Goal: Information Seeking & Learning: Learn about a topic

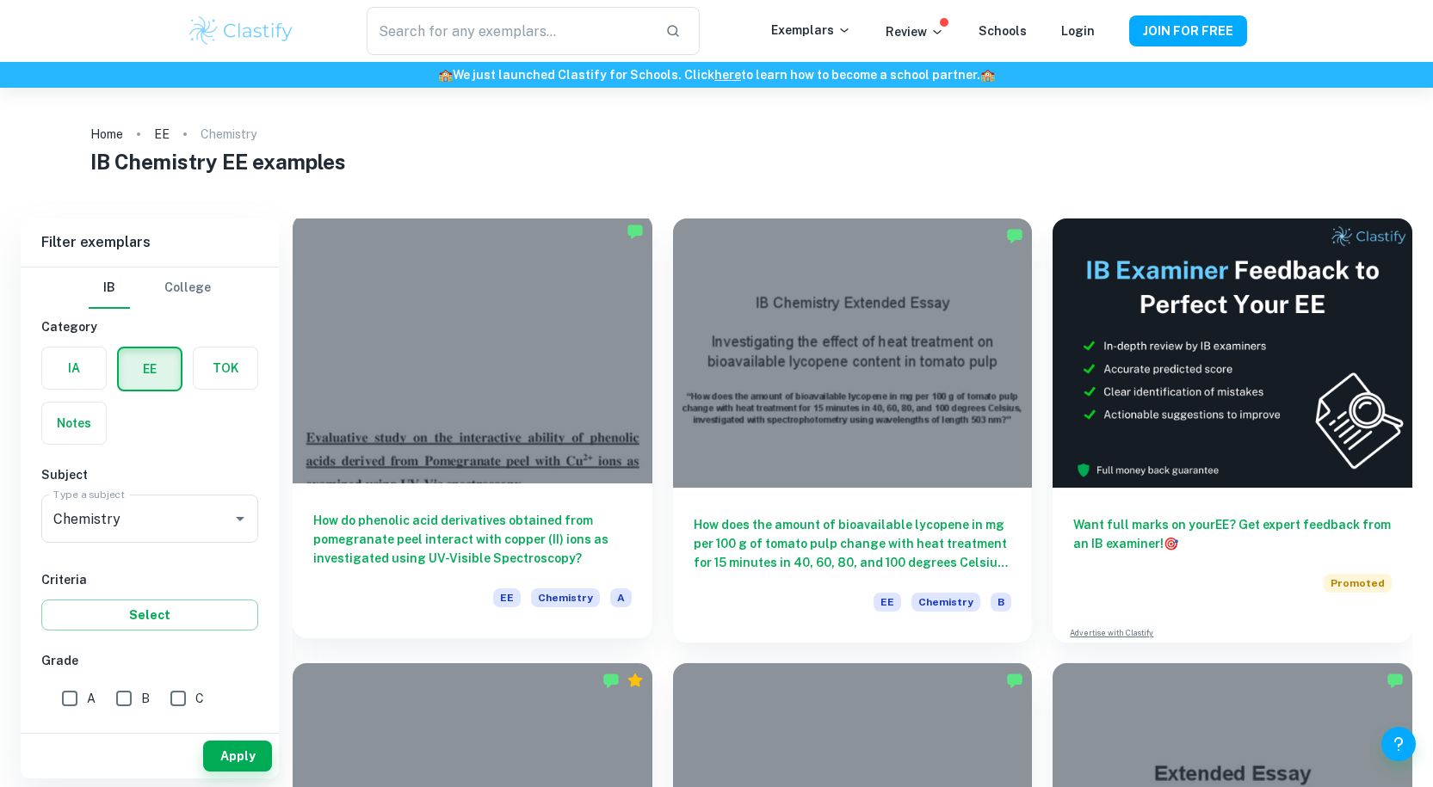
click at [457, 443] on div at bounding box center [473, 348] width 360 height 269
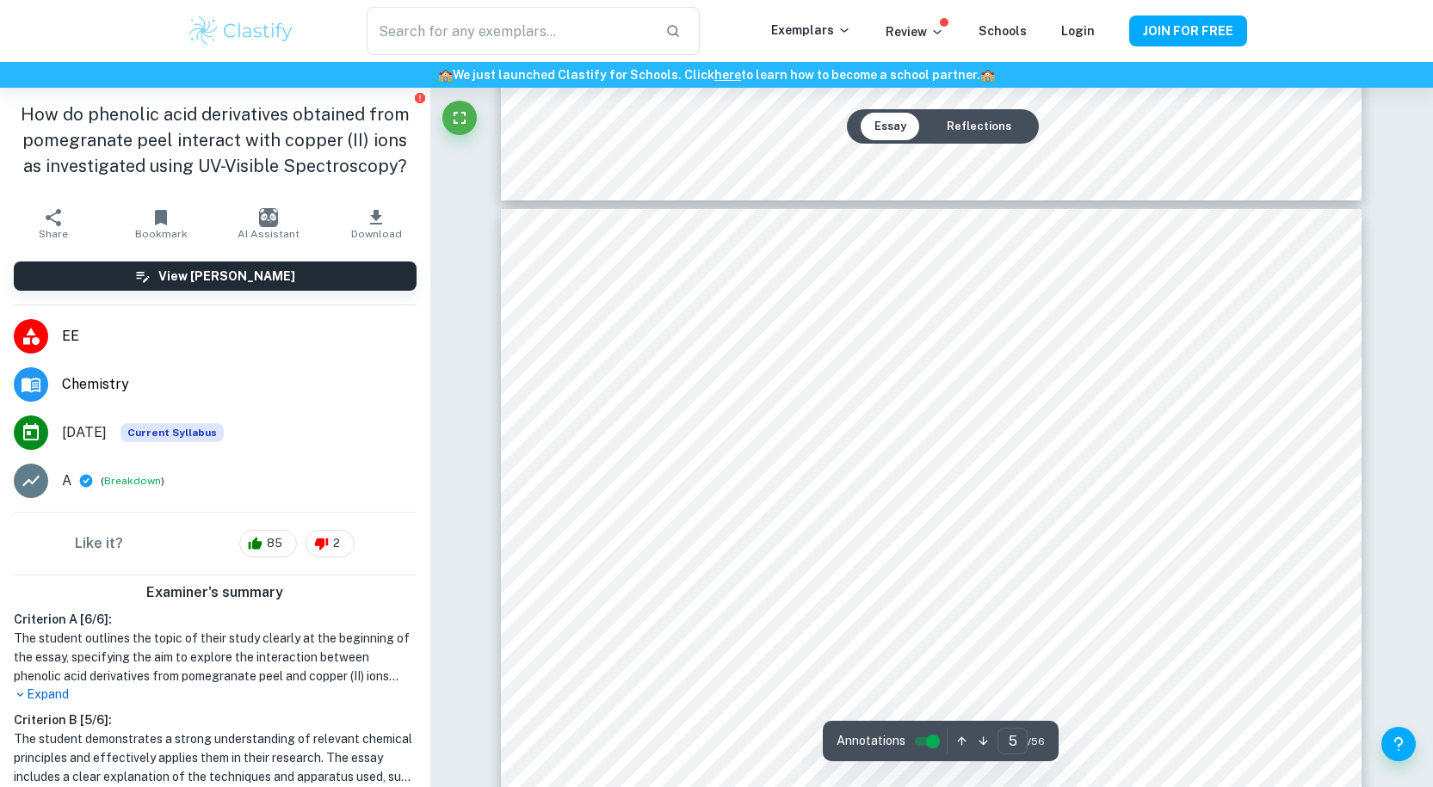
type input "6"
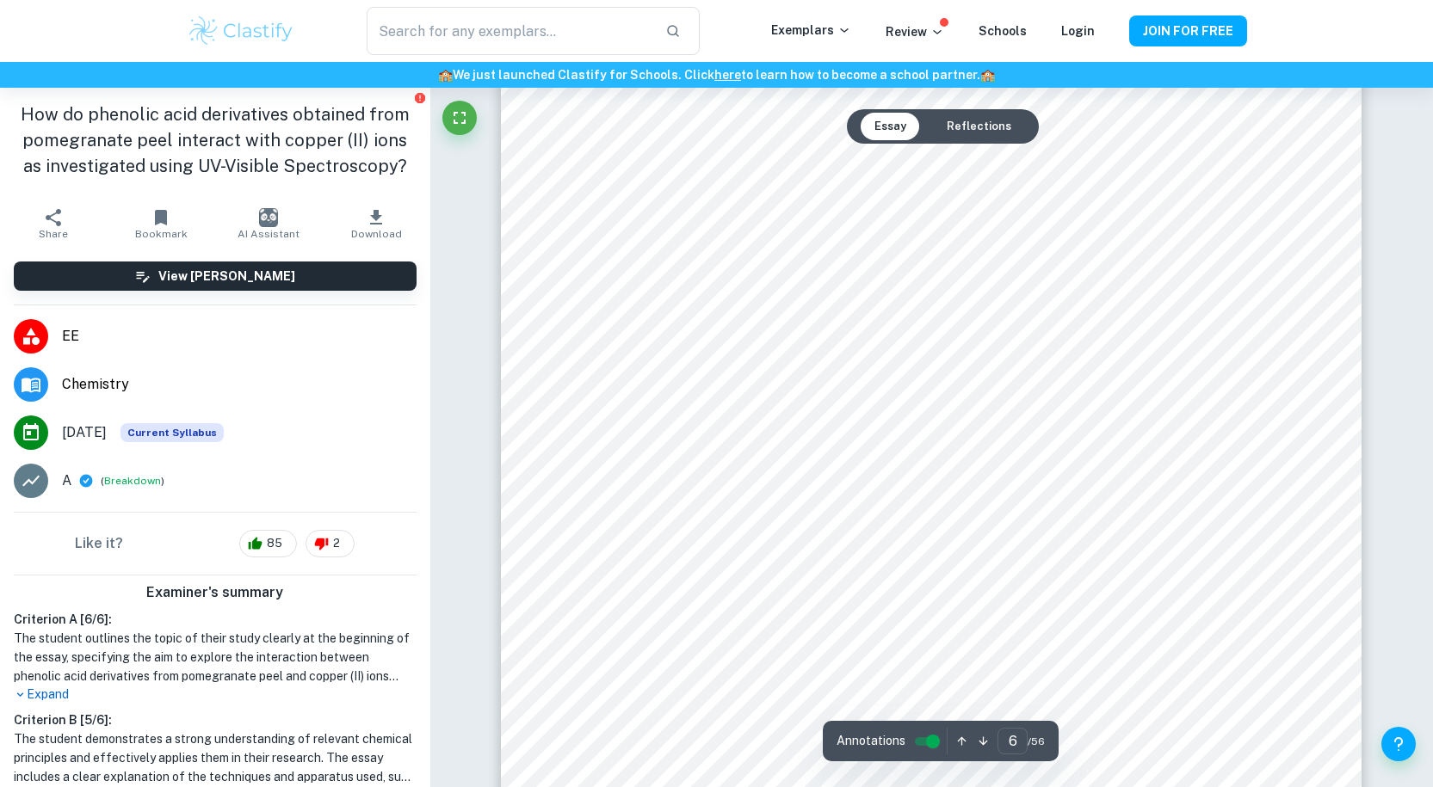
scroll to position [6454, 0]
click at [731, 288] on div at bounding box center [931, 288] width 652 height 62
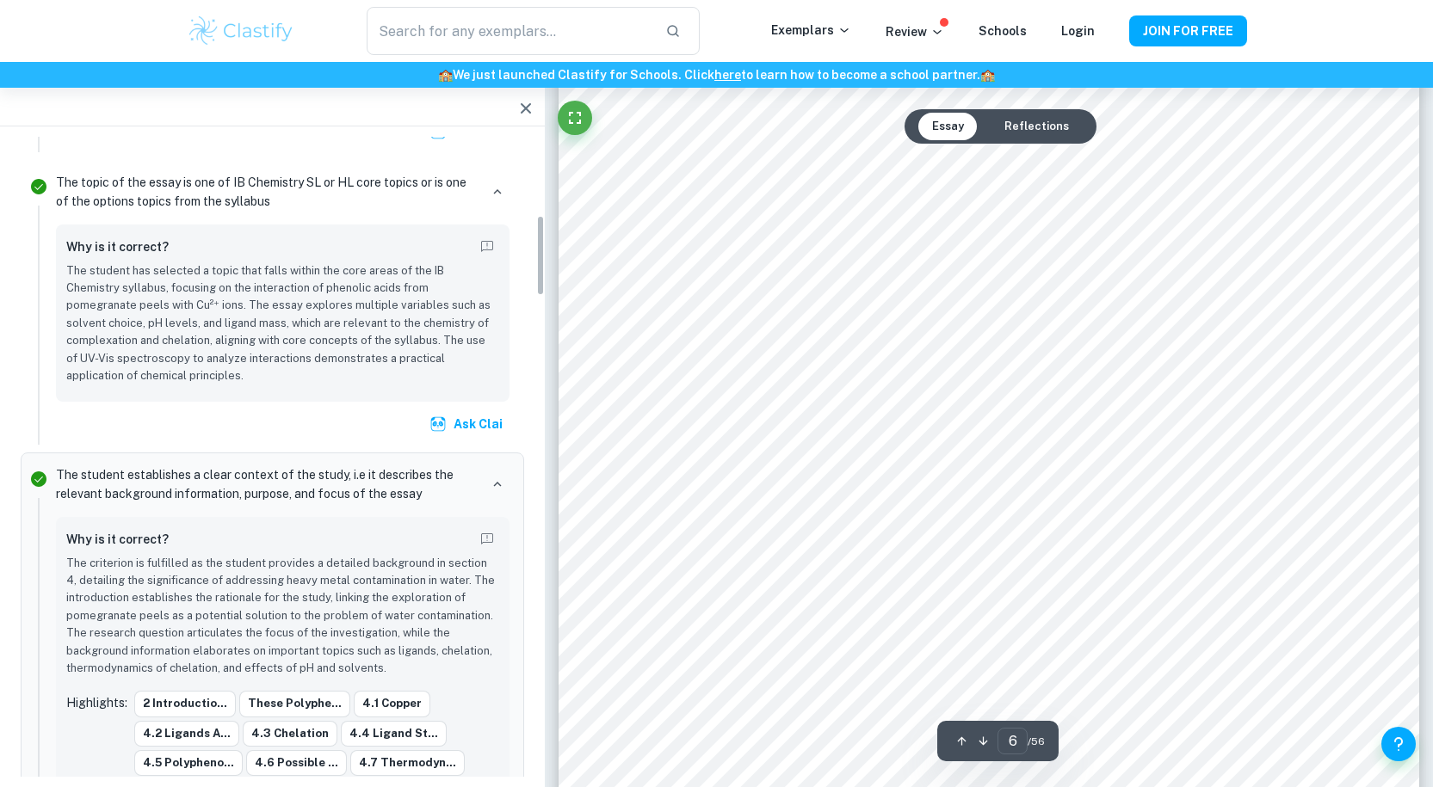
scroll to position [616, 0]
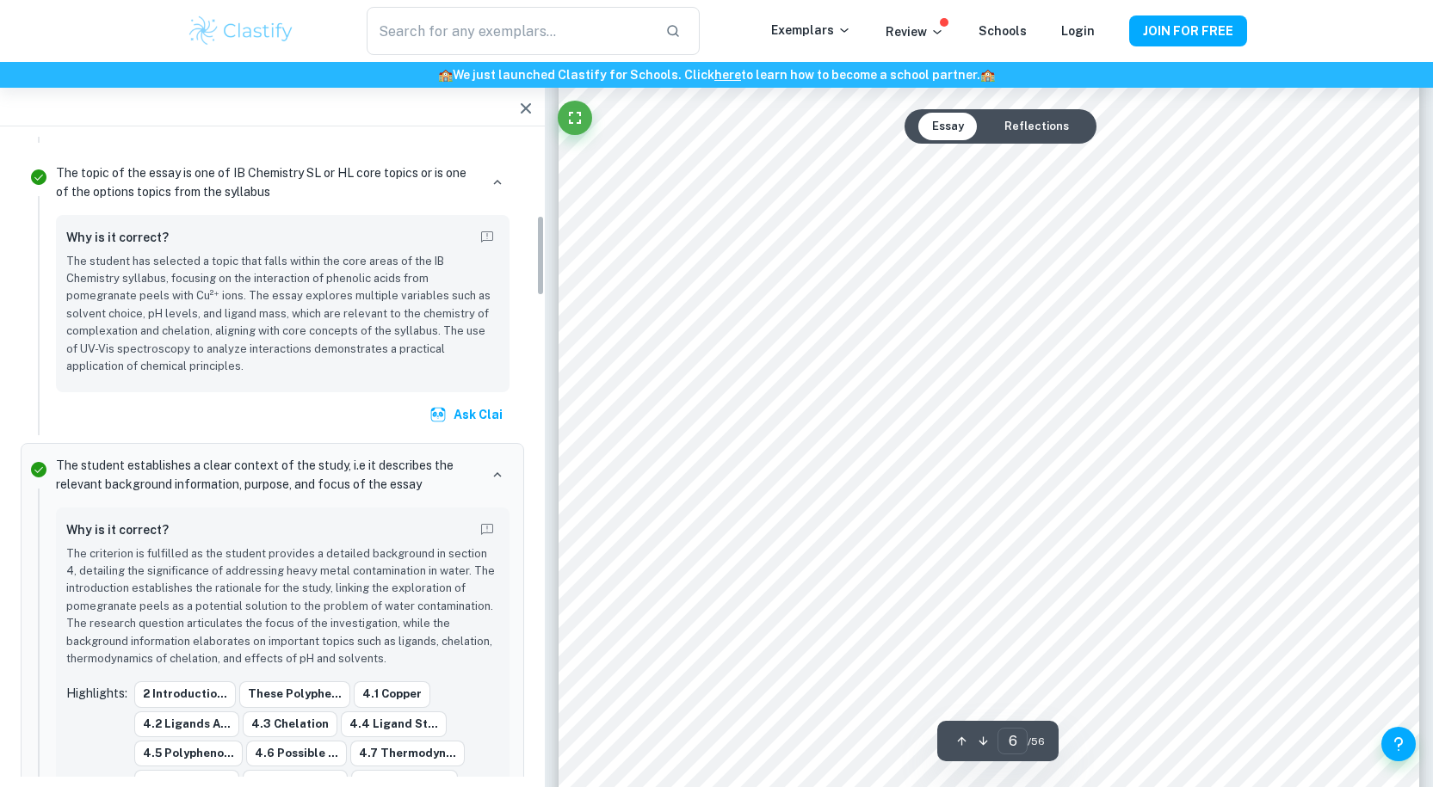
type input "6"
click at [747, 187] on div at bounding box center [989, 157] width 652 height 62
drag, startPoint x: 747, startPoint y: 187, endPoint x: 789, endPoint y: 275, distance: 98.2
click at [789, 188] on div at bounding box center [989, 157] width 652 height 62
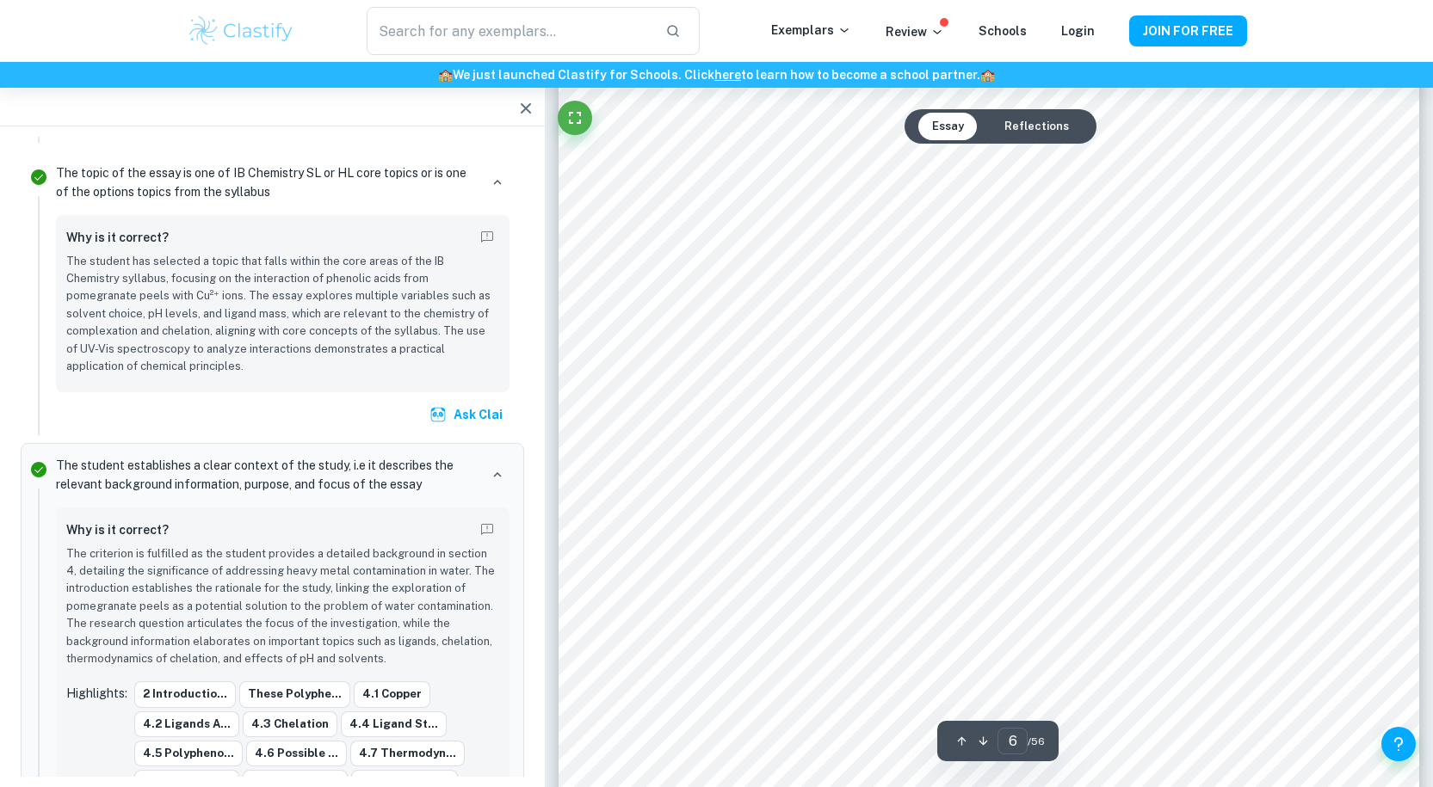
scroll to position [6598, 0]
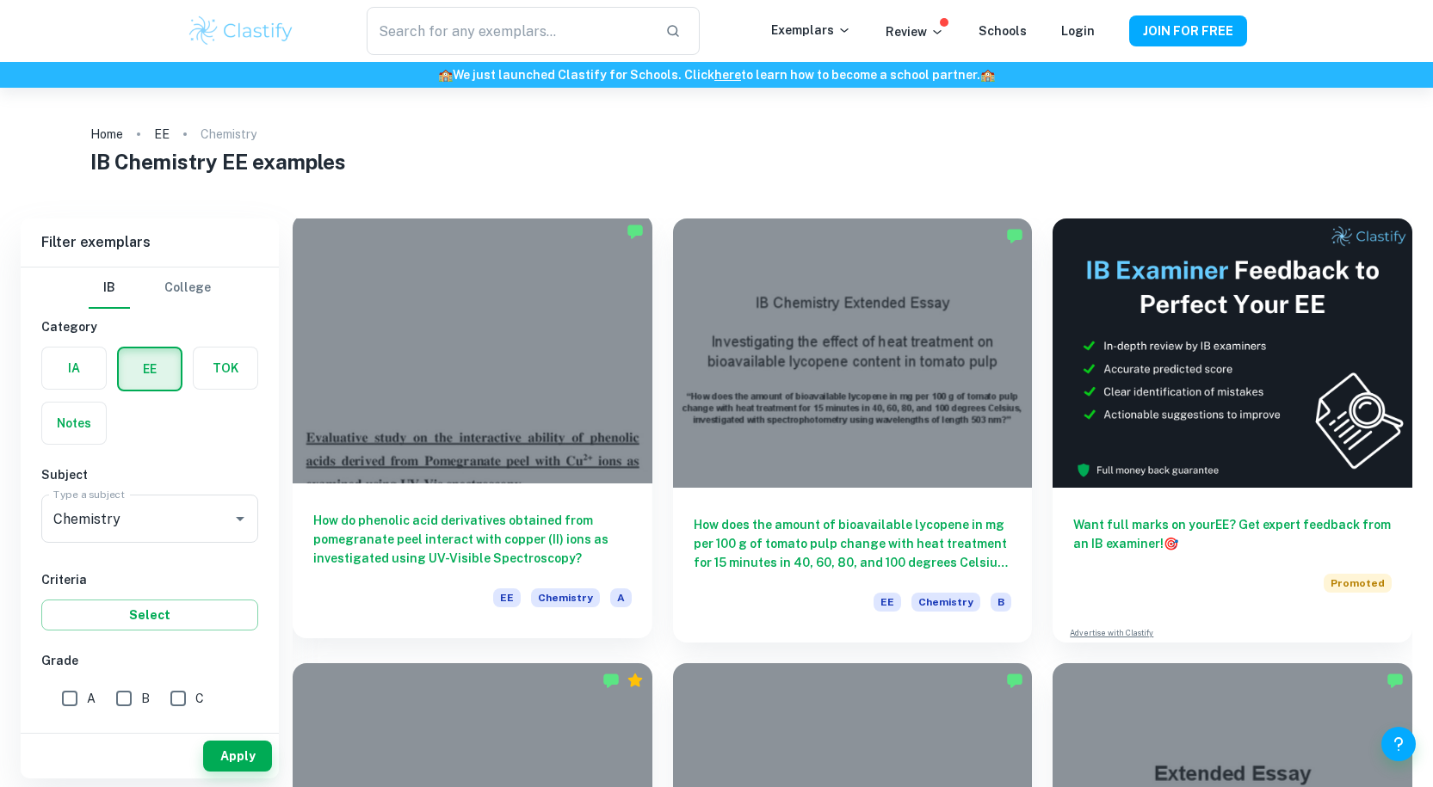
click at [493, 297] on div at bounding box center [473, 348] width 360 height 269
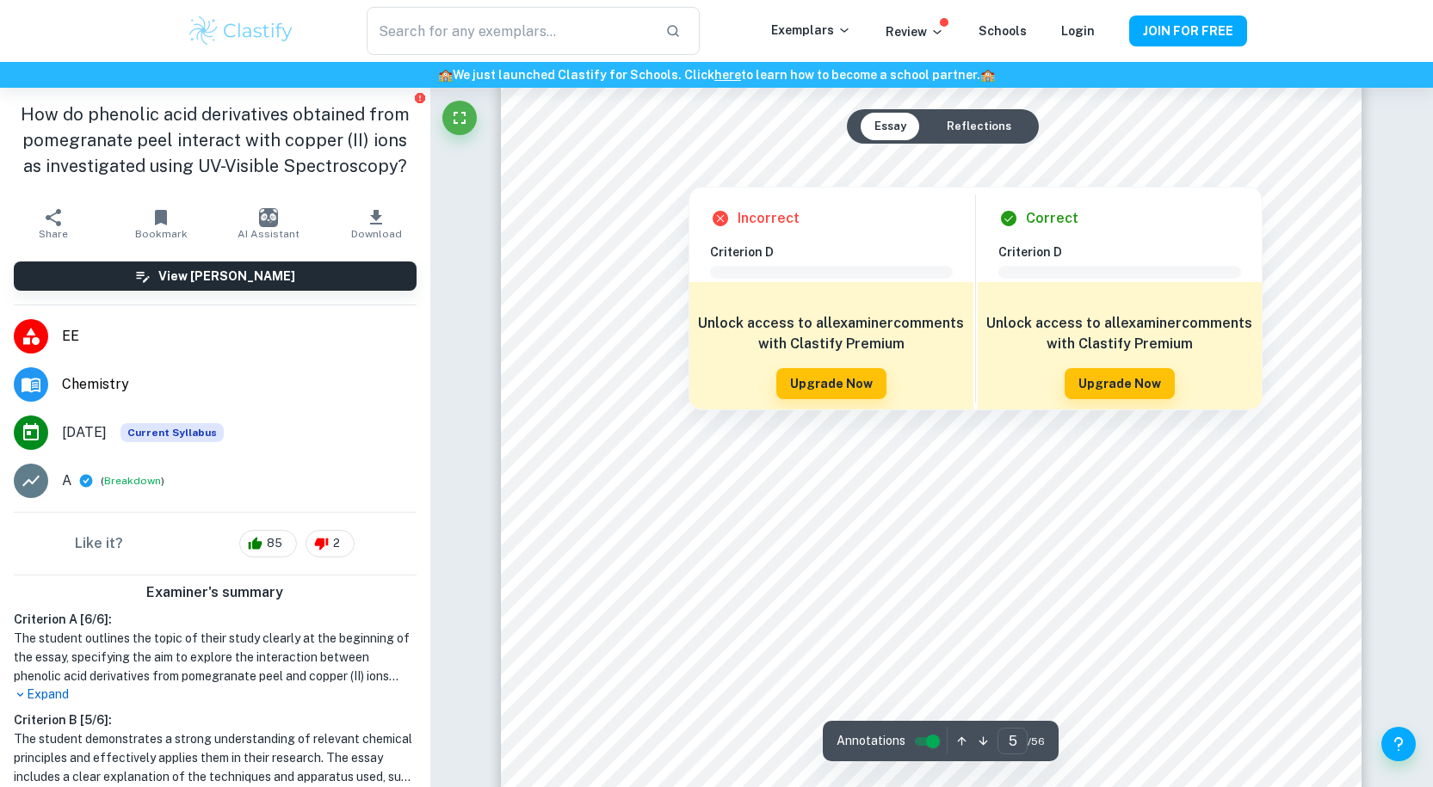
scroll to position [5450, 0]
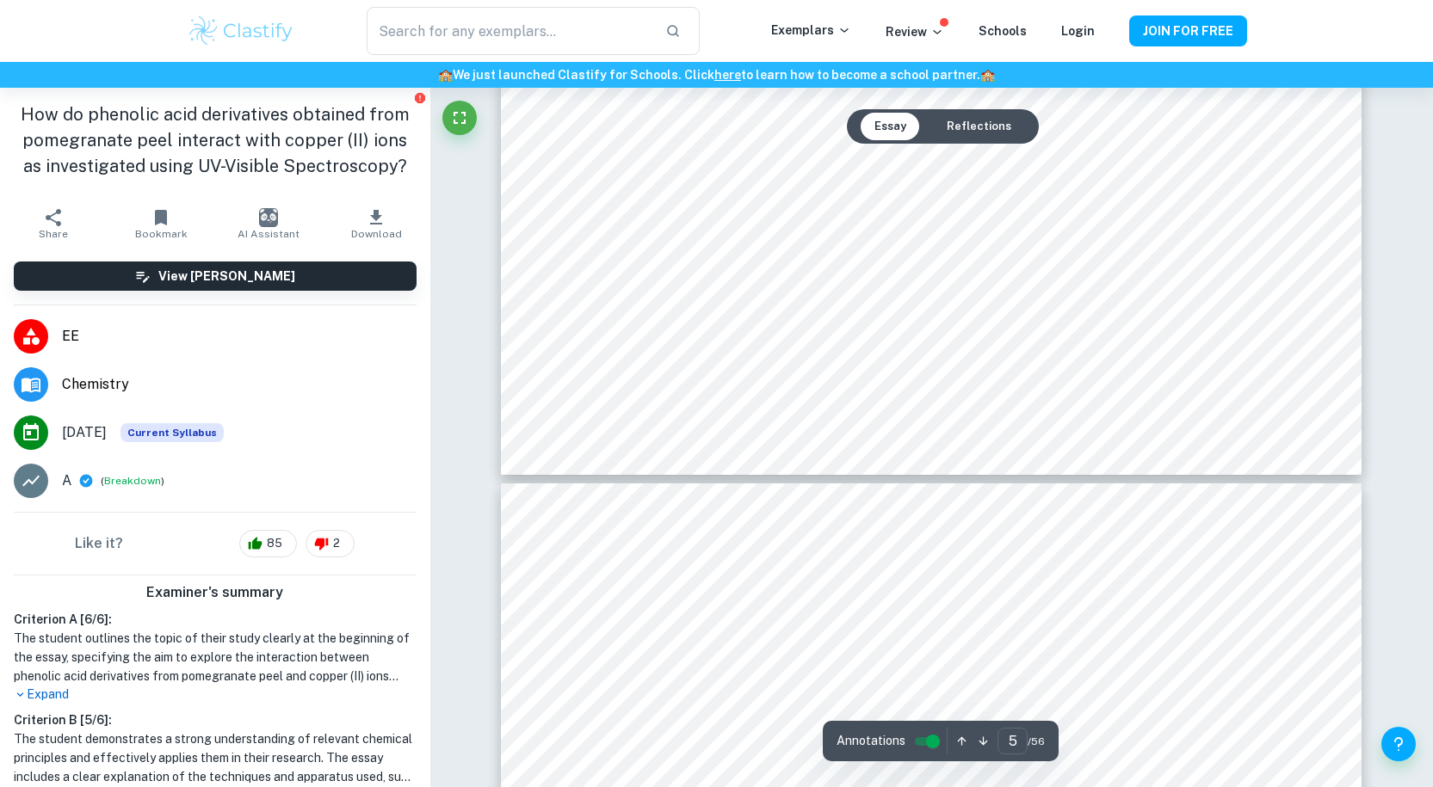
type input "6"
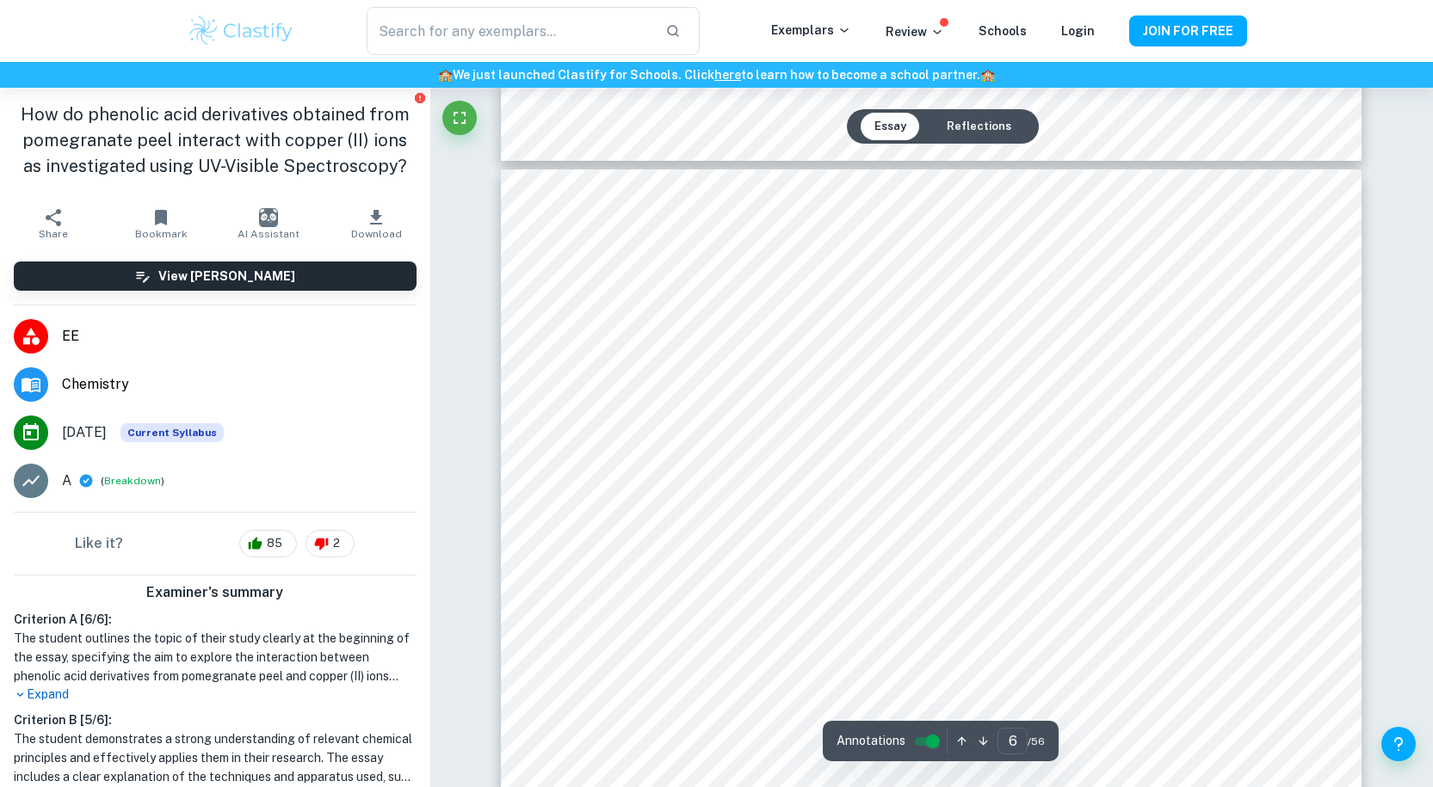
scroll to position [6598, 0]
